Goal: Complete application form: Complete application form

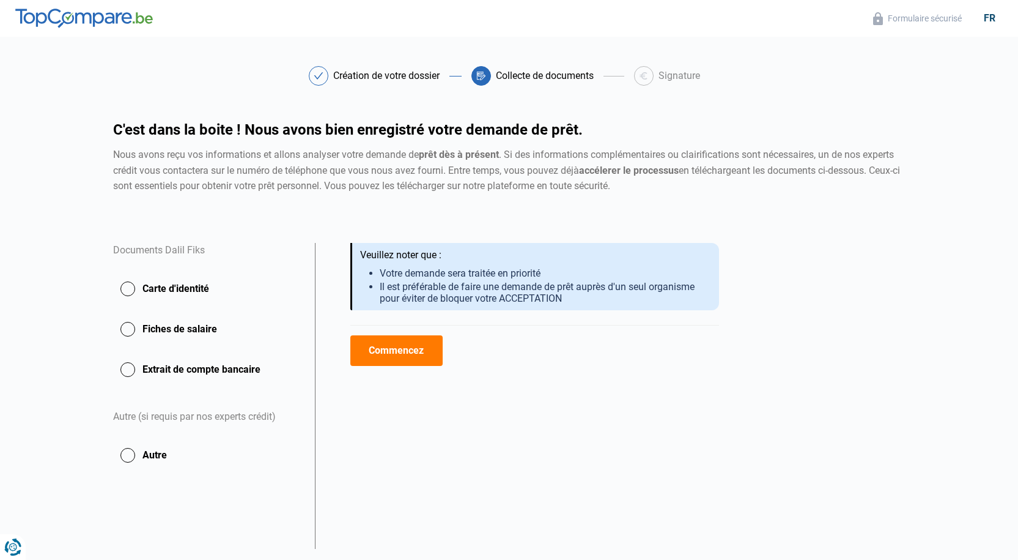
click at [403, 352] on button "Commencez" at bounding box center [396, 350] width 92 height 31
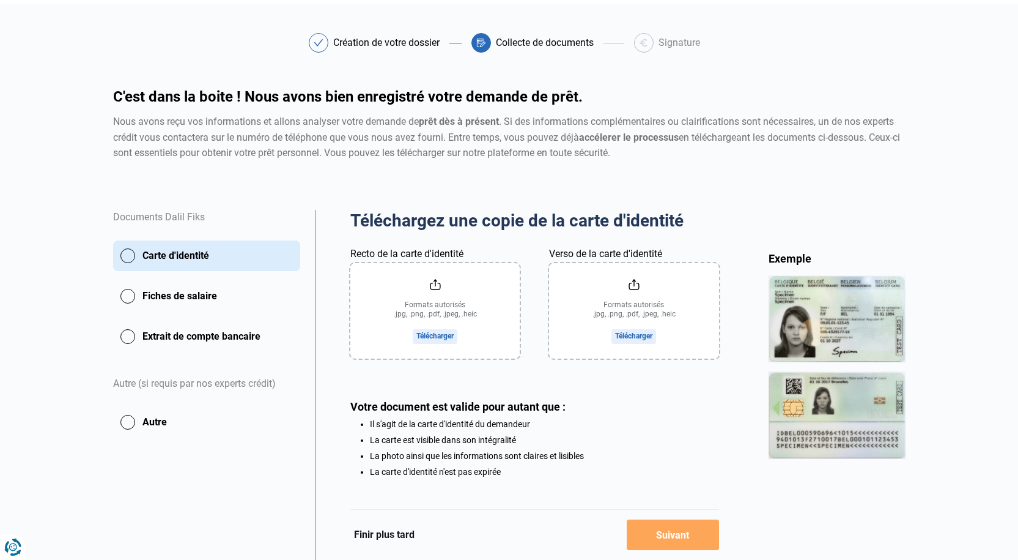
scroll to position [61, 0]
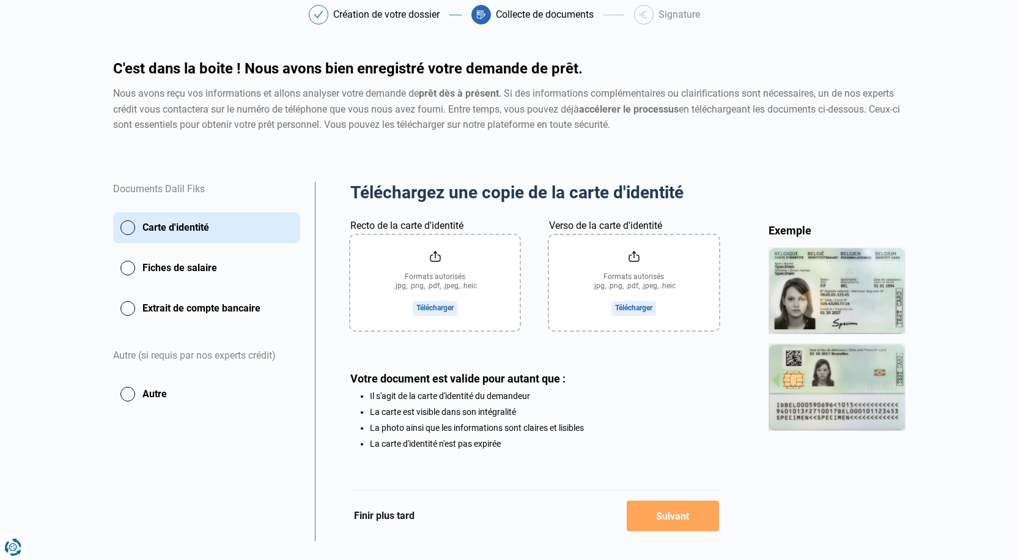
click at [440, 301] on input "Recto de la carte d'identité" at bounding box center [434, 282] width 169 height 95
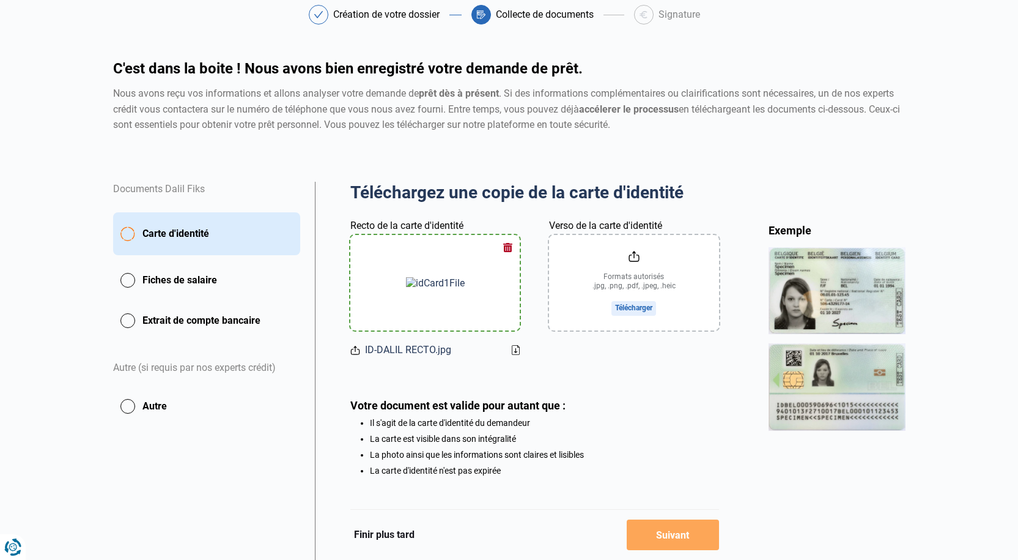
click at [644, 295] on input "Verso de la carte d'identité" at bounding box center [633, 282] width 169 height 95
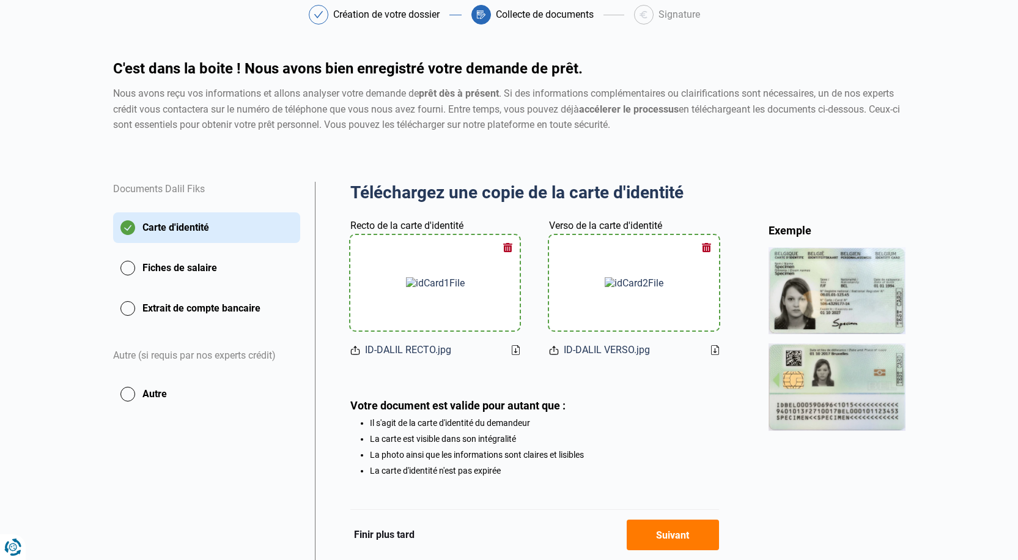
scroll to position [113, 0]
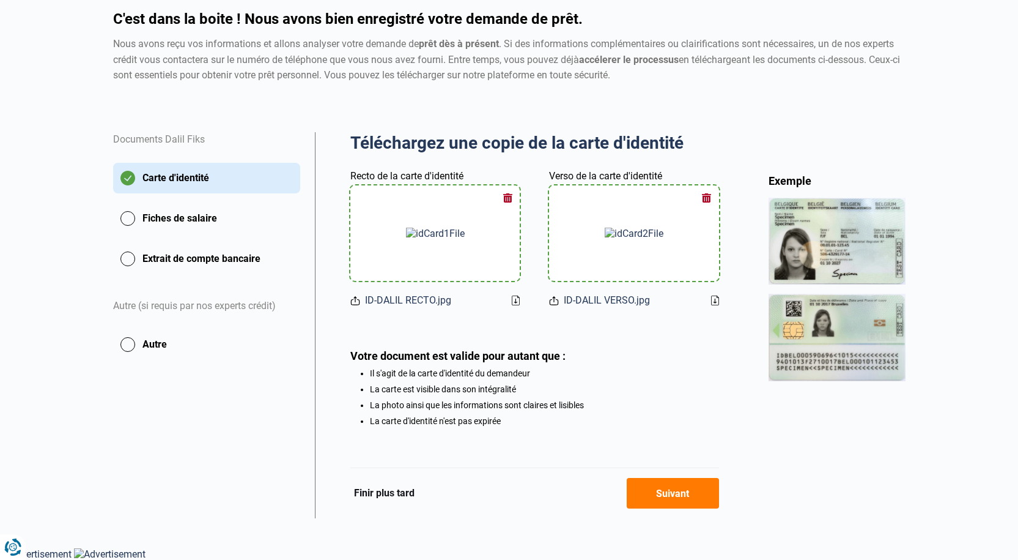
click at [684, 497] on button "Suivant" at bounding box center [673, 493] width 92 height 31
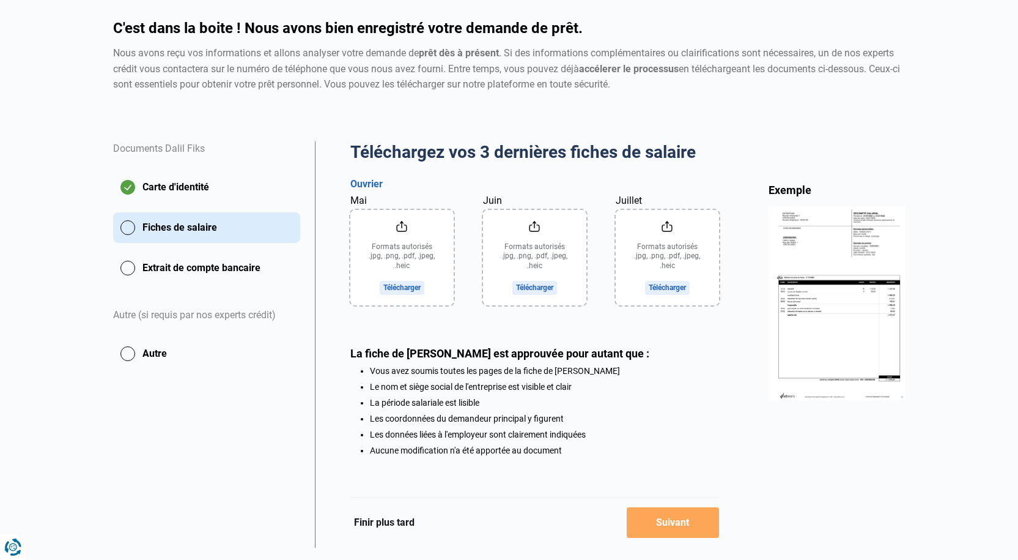
scroll to position [73, 0]
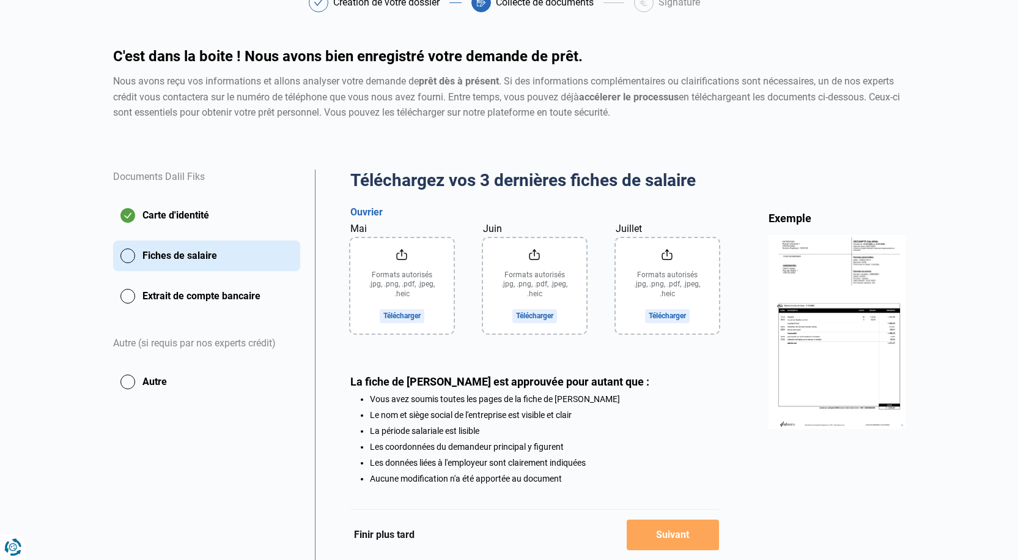
click at [405, 317] on input "Mai" at bounding box center [401, 285] width 103 height 95
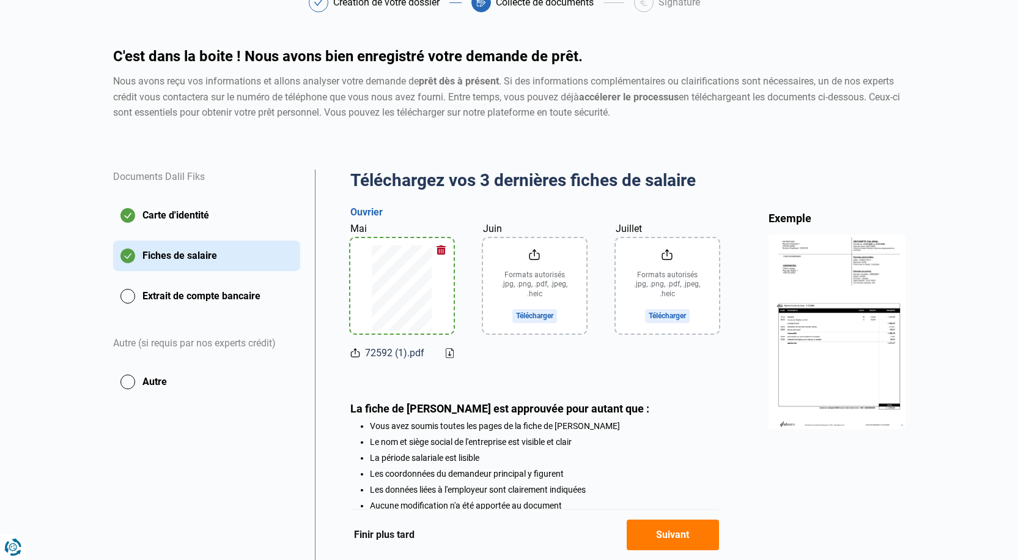
click at [530, 316] on input "Juin" at bounding box center [534, 285] width 103 height 95
type input "C:\fakepath\72592 (1).pdf"
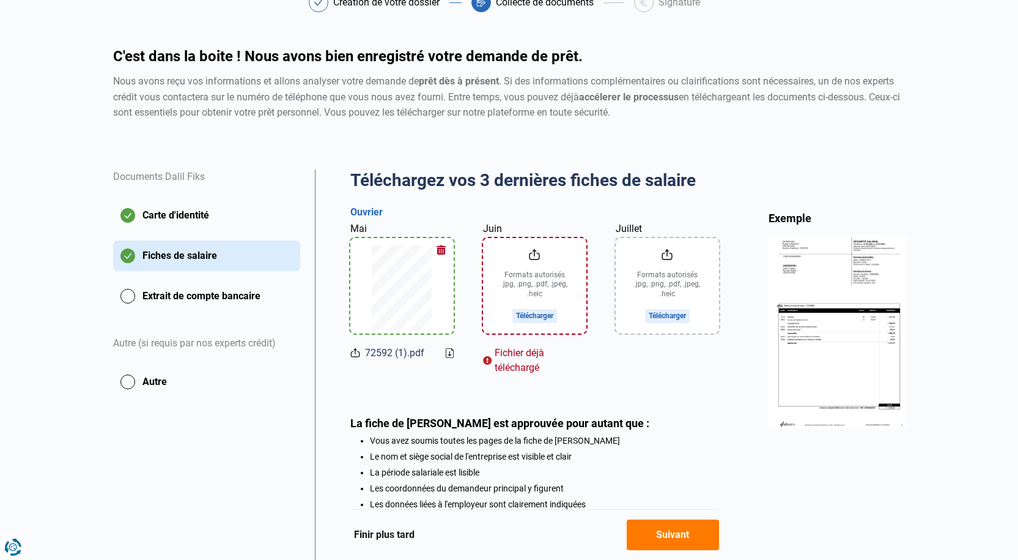
click at [660, 286] on input "Juillet" at bounding box center [667, 285] width 103 height 95
type input "C:\fakepath\72592 (1).pdf"
click at [649, 532] on button "Suivant" at bounding box center [673, 534] width 92 height 31
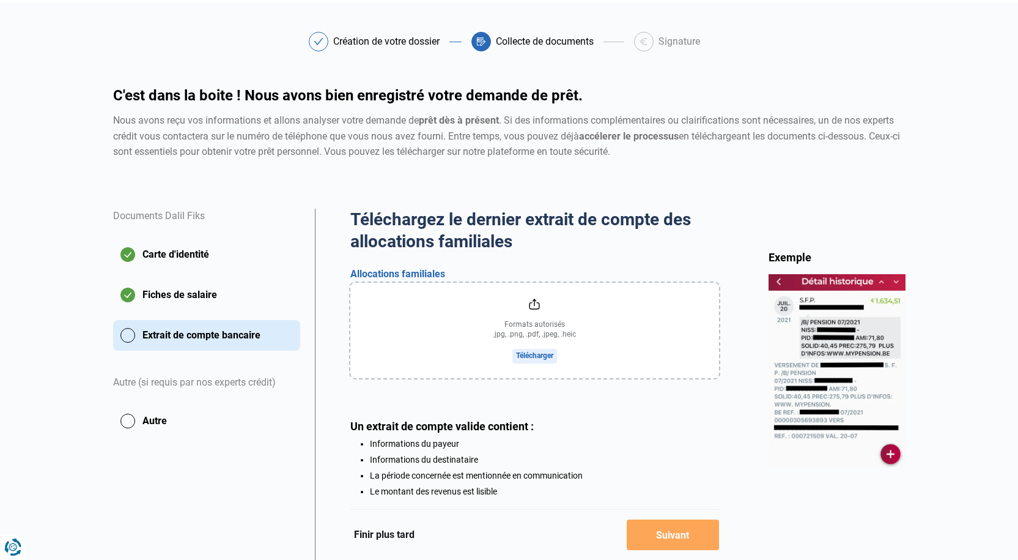
scroll to position [61, 0]
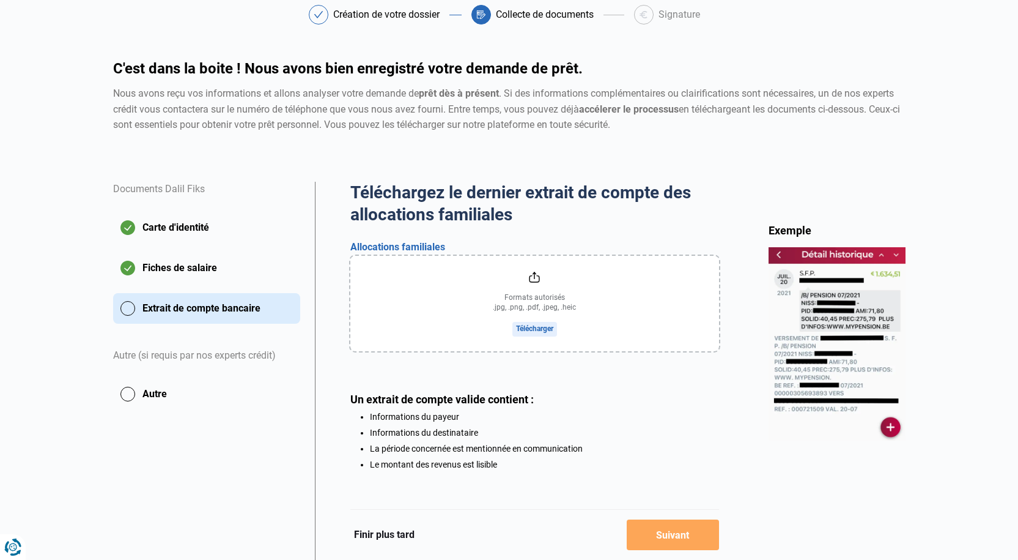
click at [510, 327] on input "file" at bounding box center [534, 303] width 369 height 95
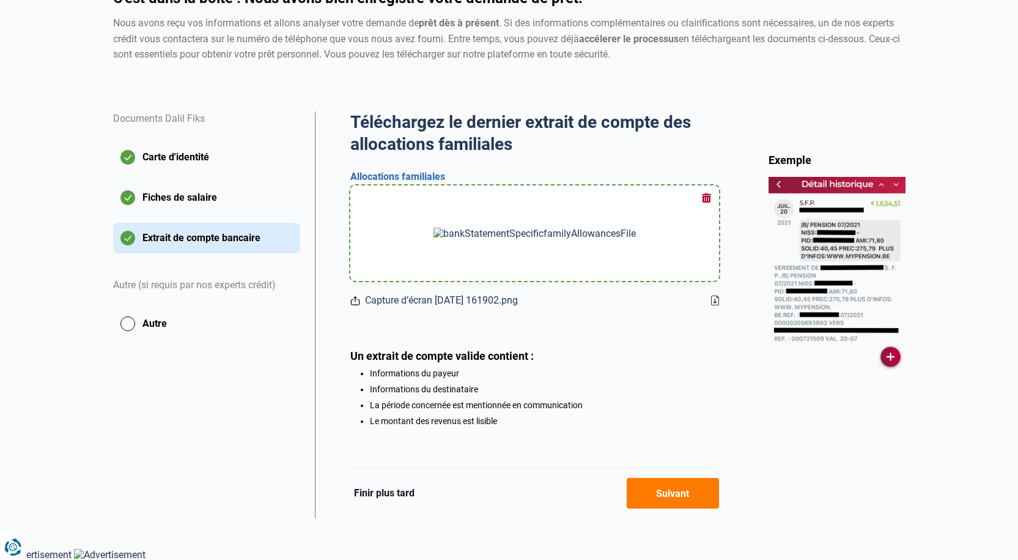
scroll to position [134, 0]
click at [656, 497] on button "Suivant" at bounding box center [673, 492] width 92 height 31
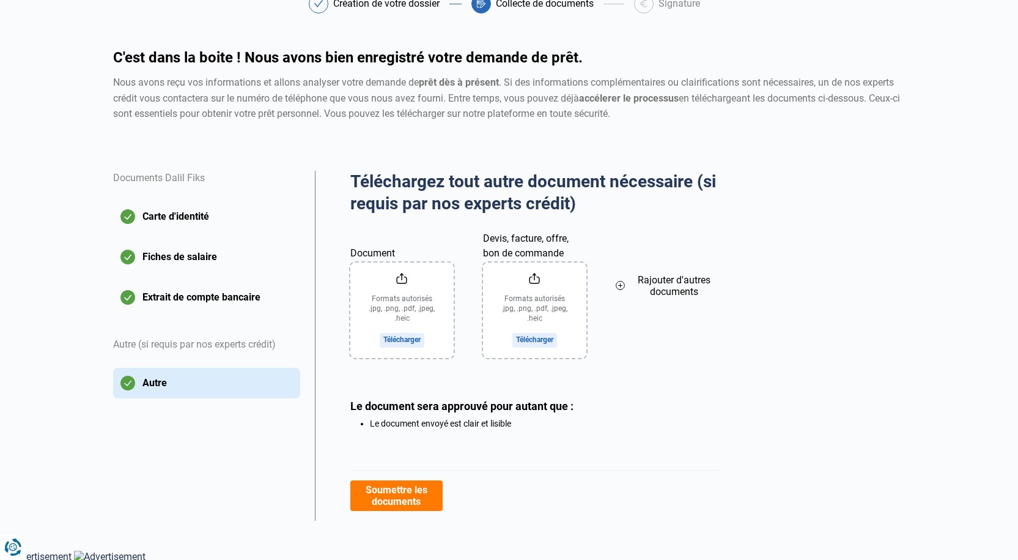
scroll to position [75, 0]
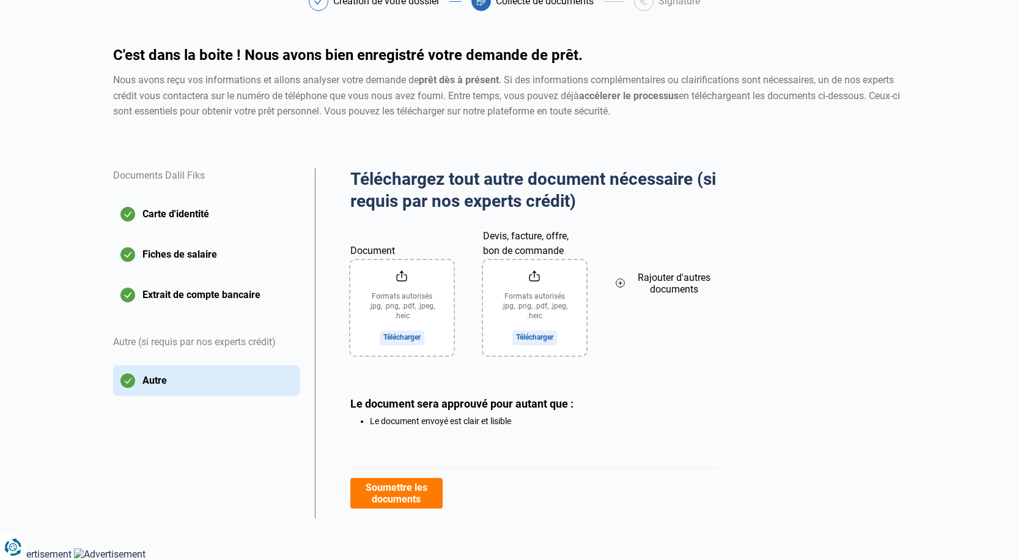
click at [405, 343] on input "Document" at bounding box center [401, 307] width 103 height 95
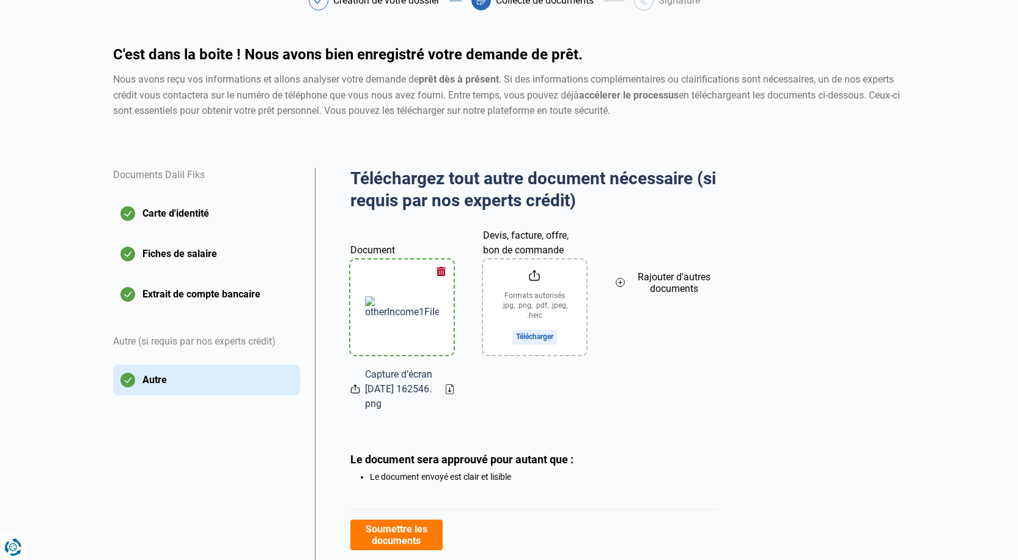
click at [538, 339] on input "Devis, facture, offre, bon de commande" at bounding box center [534, 306] width 103 height 95
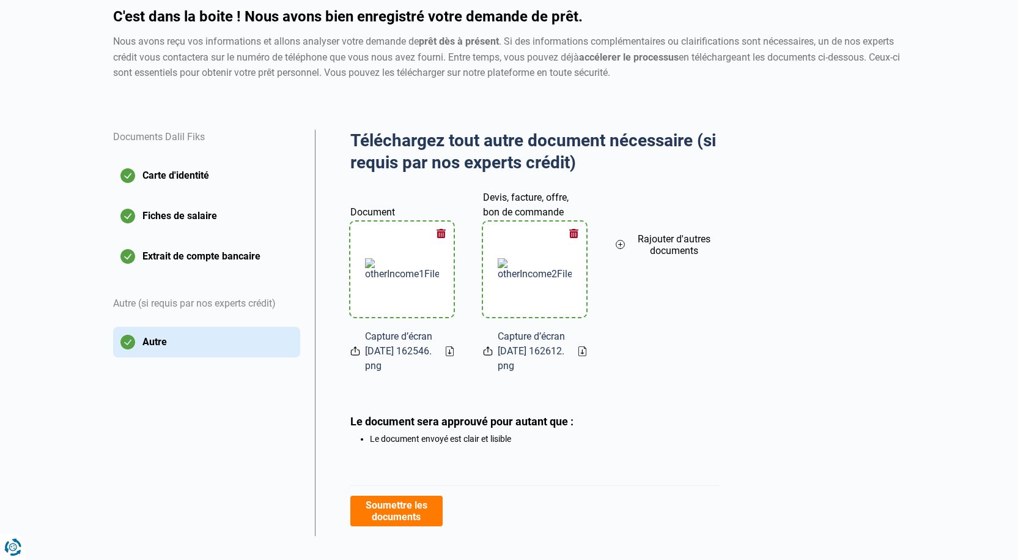
scroll to position [131, 0]
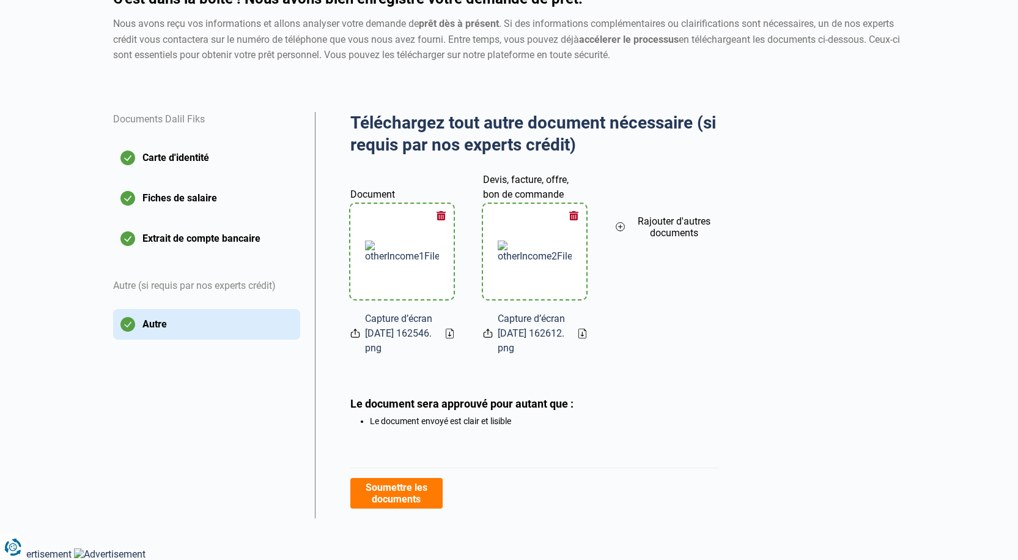
click at [399, 500] on button "Soumettre les documents" at bounding box center [396, 493] width 92 height 31
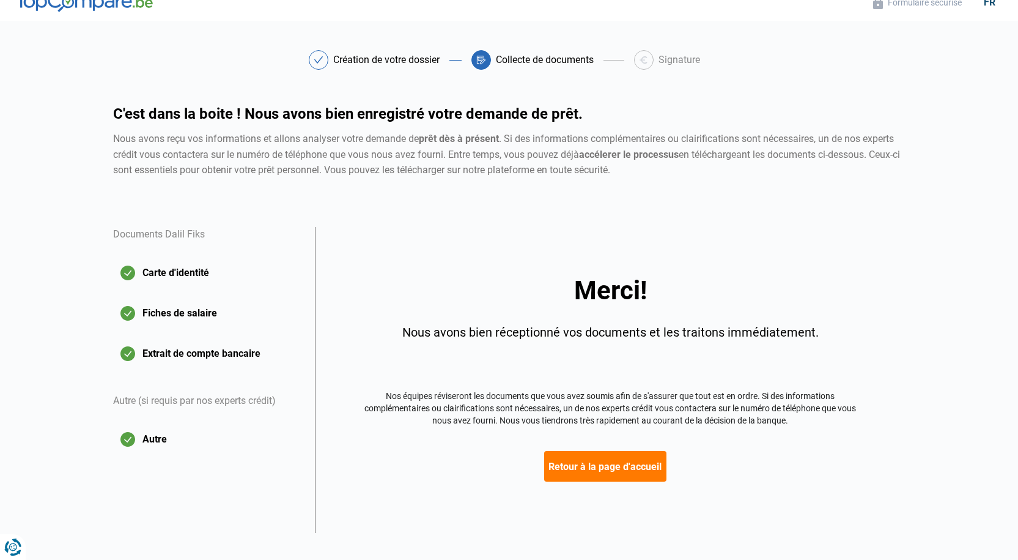
scroll to position [30, 0]
